Goal: Information Seeking & Learning: Learn about a topic

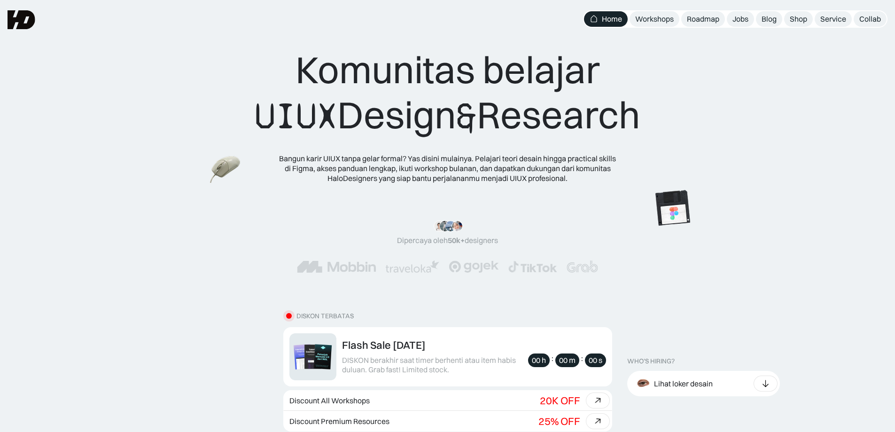
click at [735, 30] on div "Komunitas belajar UIUX Design & Research Bangun karir UIUX tanpa gelar formal? …" at bounding box center [447, 101] width 895 height 202
click at [738, 22] on div "Jobs" at bounding box center [740, 19] width 16 height 10
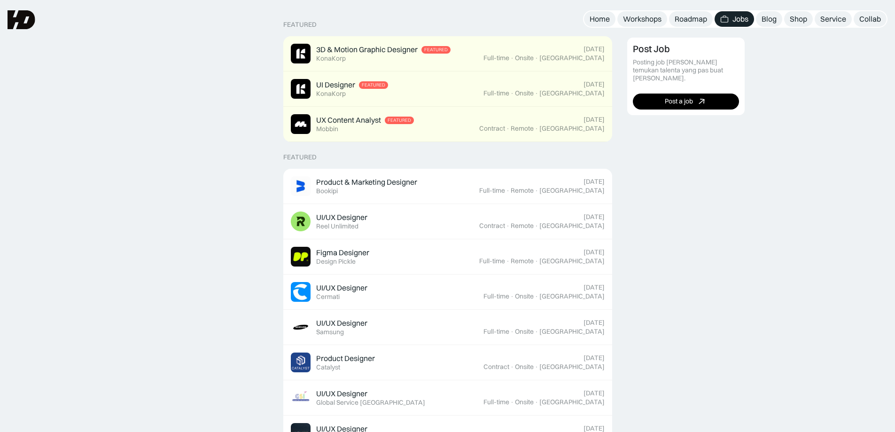
scroll to position [235, 0]
click at [388, 257] on div "Figma Designer Featured Design Pickle" at bounding box center [385, 256] width 188 height 20
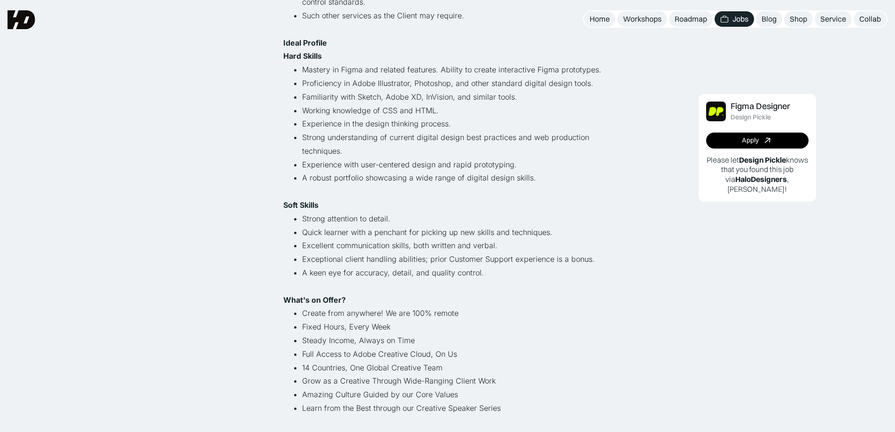
scroll to position [423, 0]
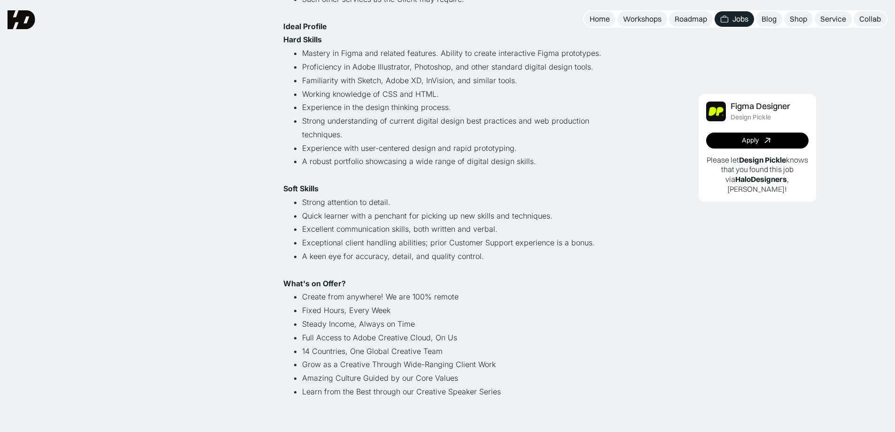
click at [128, 199] on div "Lihat semua job Figma Designer Design Pickle Full-time · Remote · Indonesia · A…" at bounding box center [447, 352] width 895 height 1551
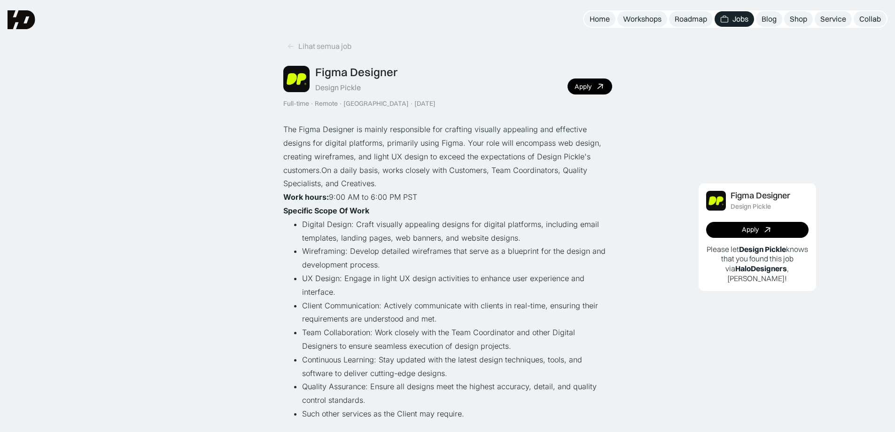
scroll to position [0, 0]
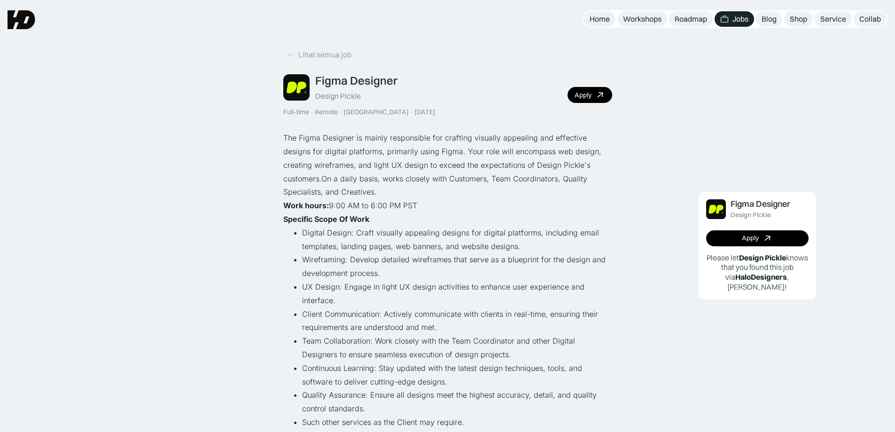
click at [315, 52] on div "Lihat semua job" at bounding box center [324, 55] width 53 height 10
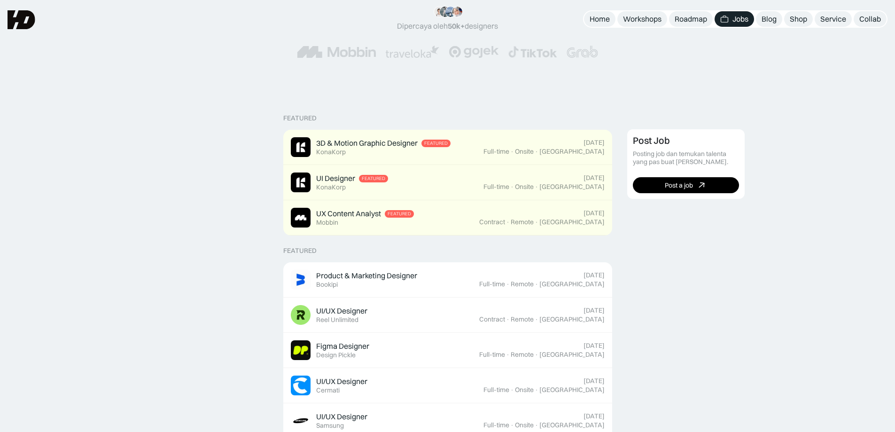
scroll to position [188, 0]
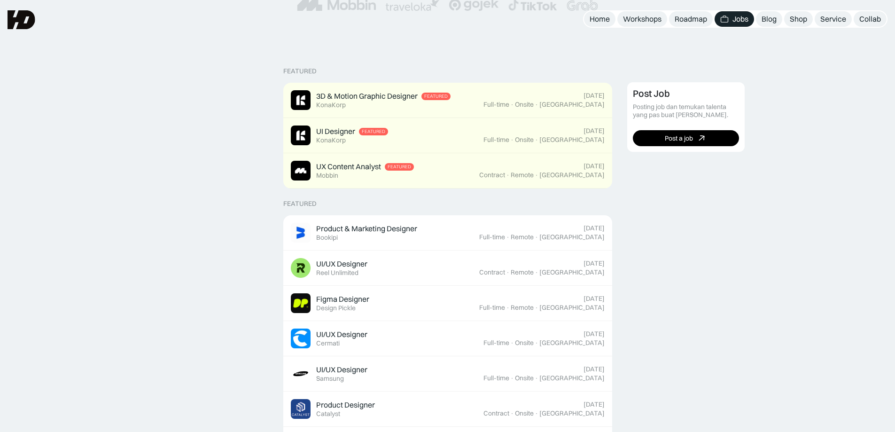
click at [423, 264] on div "UI/UX Designer Featured Reel Unlimited" at bounding box center [385, 268] width 188 height 20
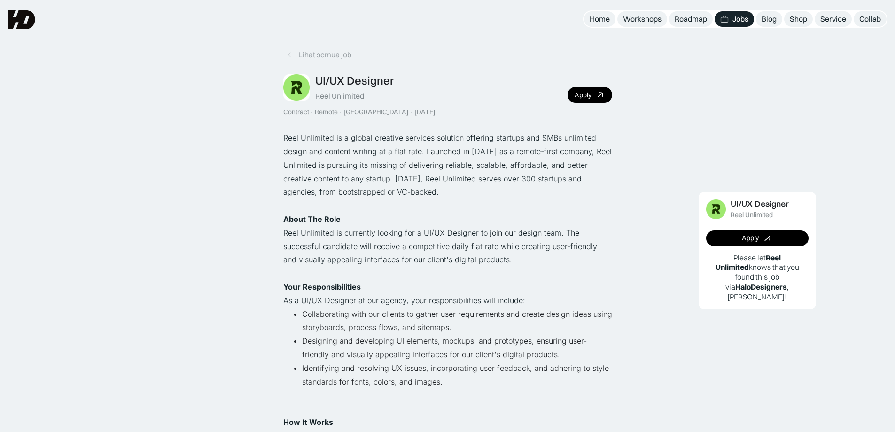
click at [341, 53] on div "Lihat semua job" at bounding box center [324, 55] width 53 height 10
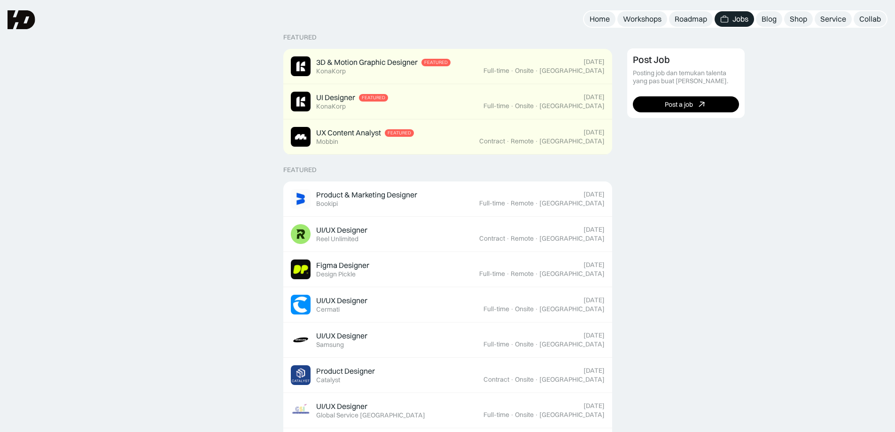
scroll to position [235, 0]
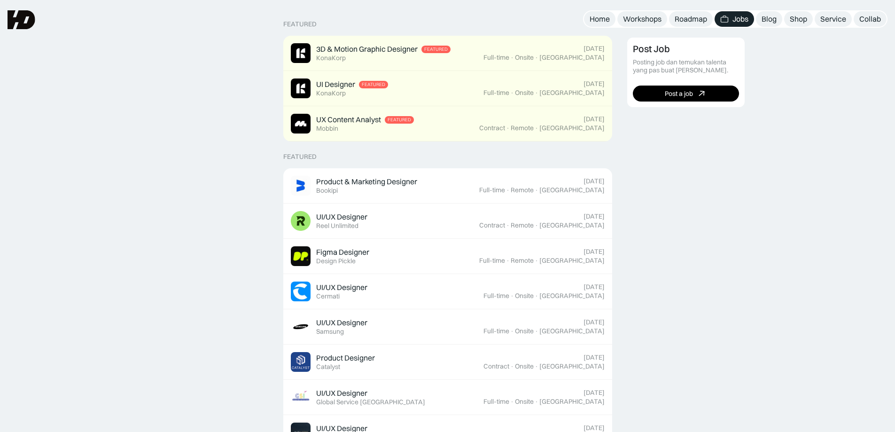
click at [395, 253] on div "Figma Designer Featured Design Pickle" at bounding box center [385, 256] width 188 height 20
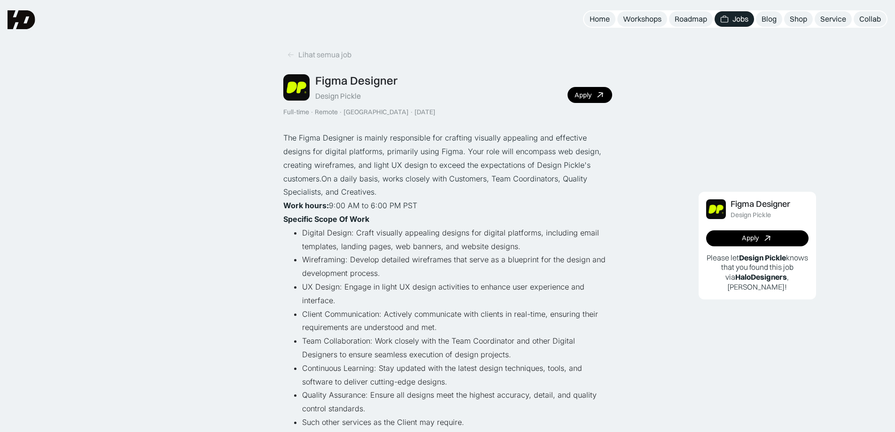
click at [296, 57] on link "Lihat semua job" at bounding box center [319, 55] width 72 height 16
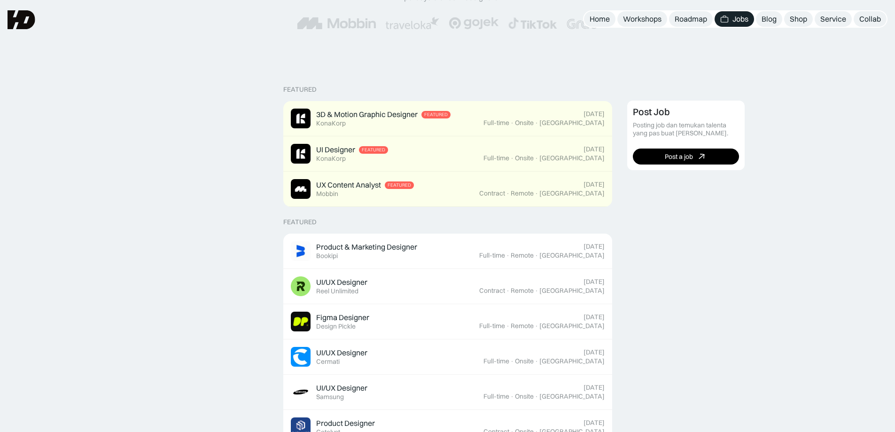
scroll to position [188, 0]
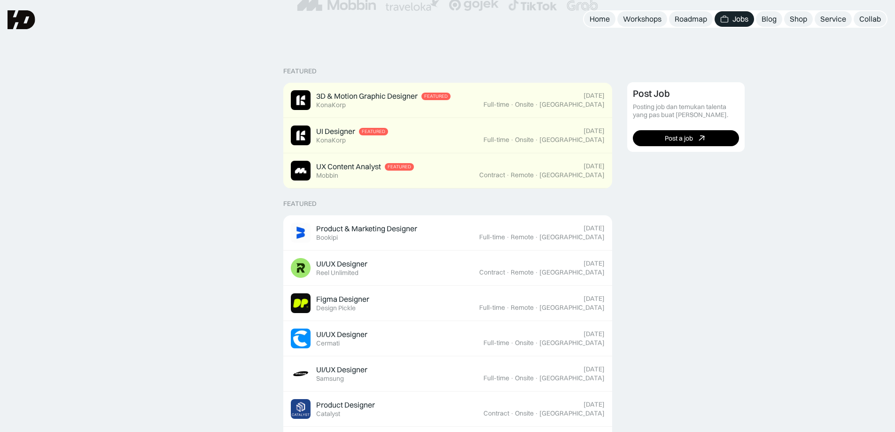
click at [454, 240] on div "Product & Marketing Designer Featured Bookipi" at bounding box center [385, 233] width 188 height 20
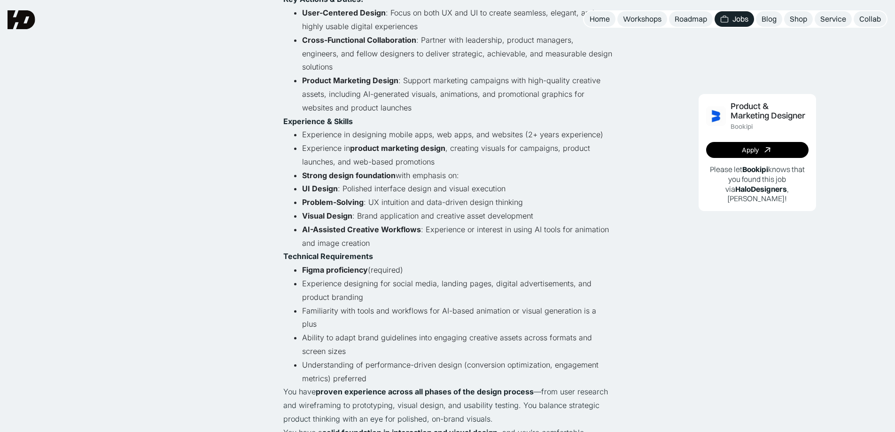
scroll to position [322, 0]
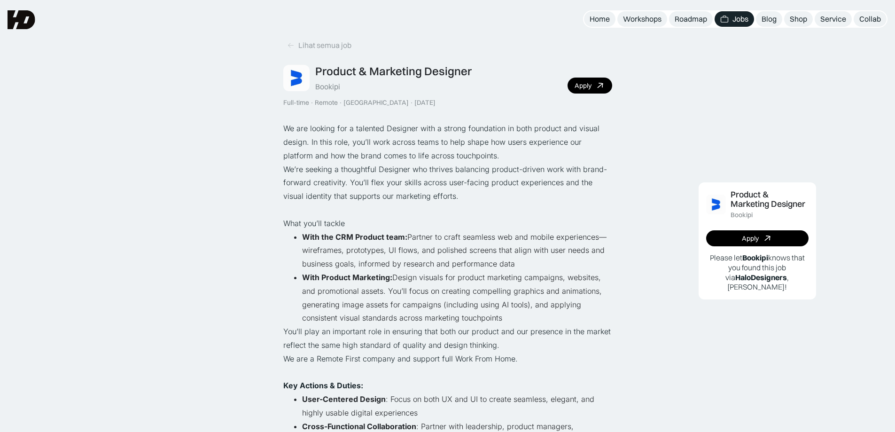
scroll to position [0, 0]
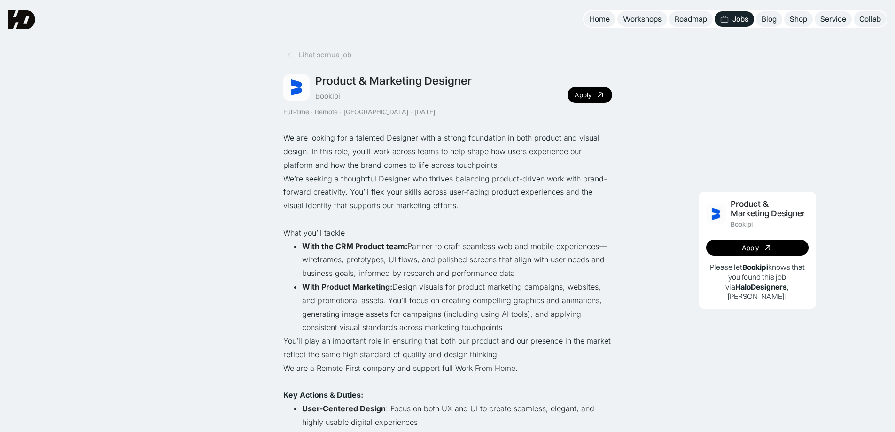
click at [300, 56] on div "Lihat semua job" at bounding box center [324, 55] width 53 height 10
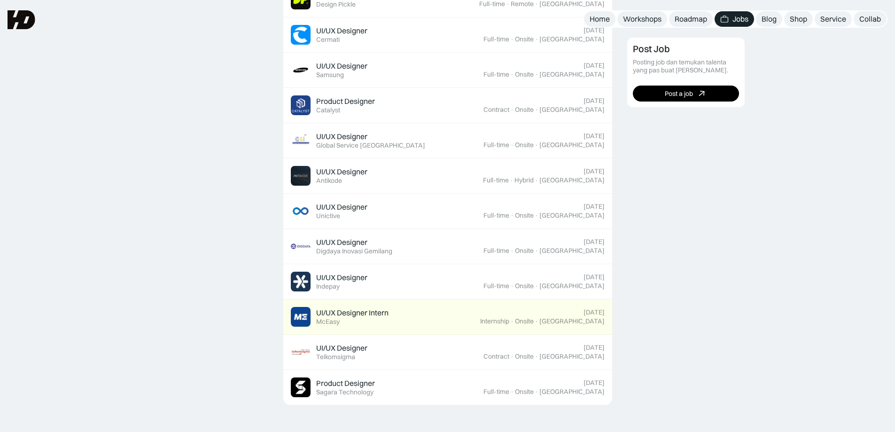
scroll to position [470, 0]
